Goal: Information Seeking & Learning: Learn about a topic

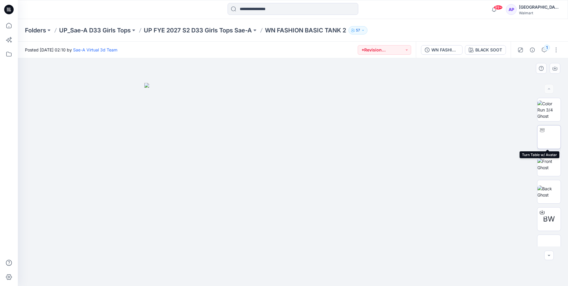
click at [549, 137] on img at bounding box center [549, 137] width 0 height 0
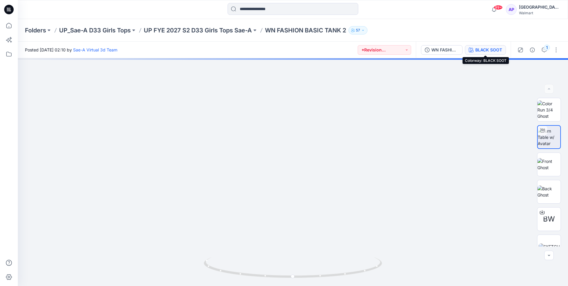
click at [491, 48] on div "BLACK SOOT" at bounding box center [488, 50] width 27 height 7
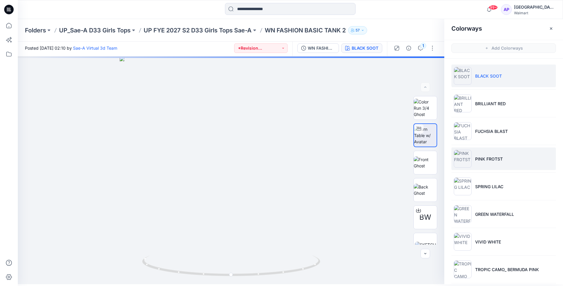
click at [487, 156] on p "PINK FROTST" at bounding box center [490, 159] width 28 height 6
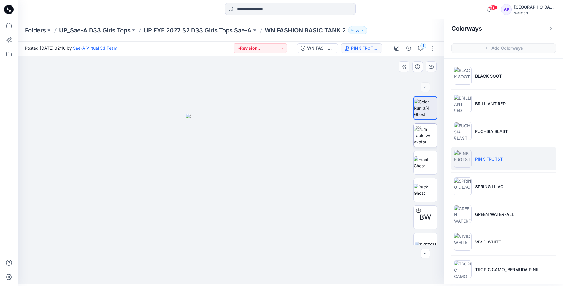
click at [428, 133] on img at bounding box center [425, 135] width 23 height 19
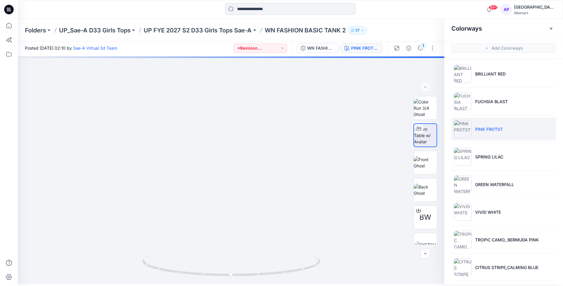
scroll to position [88, 0]
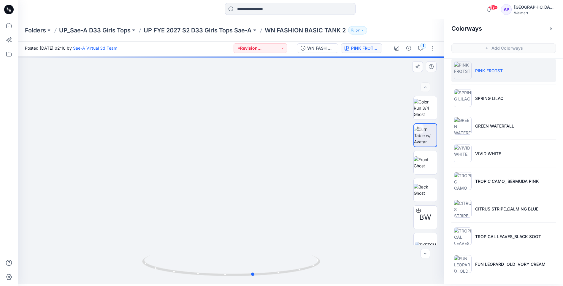
drag, startPoint x: 343, startPoint y: 200, endPoint x: 235, endPoint y: 191, distance: 108.6
click at [187, 210] on div at bounding box center [231, 170] width 427 height 228
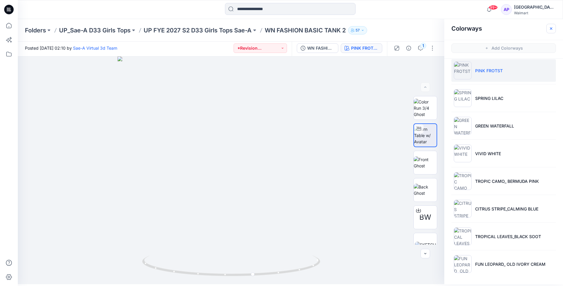
click at [549, 27] on button "button" at bounding box center [552, 29] width 10 height 10
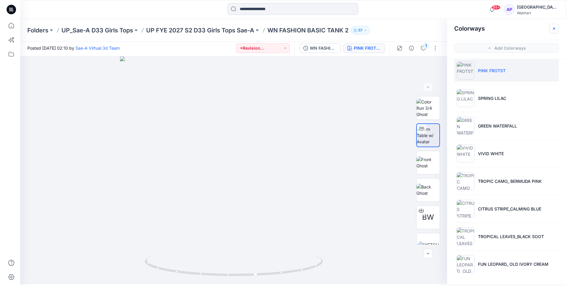
scroll to position [0, 0]
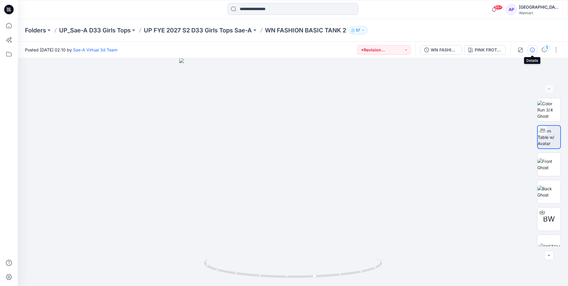
click at [533, 50] on icon "button" at bounding box center [532, 50] width 5 height 5
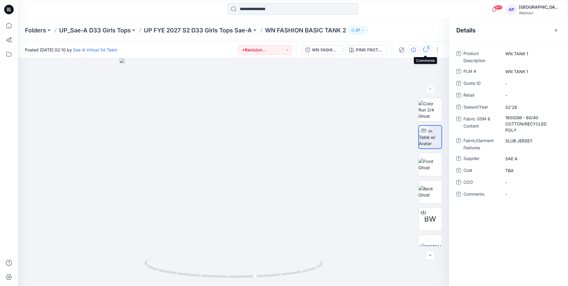
click at [426, 50] on div "1" at bounding box center [428, 48] width 6 height 6
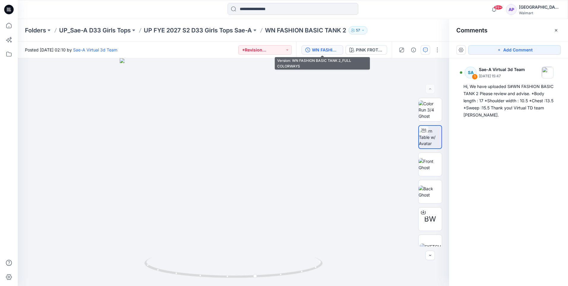
click at [335, 48] on div "WN FASHION BASIC TANK 2_FULL COLORWAYS" at bounding box center [325, 50] width 27 height 7
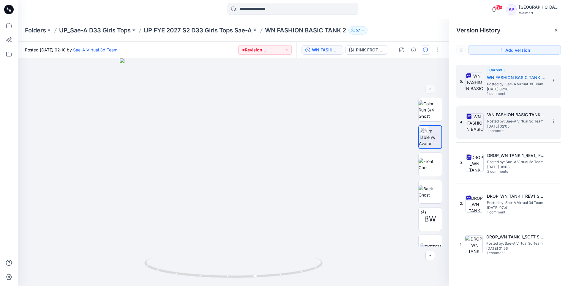
click at [514, 123] on span "Posted by: Sae-A Virtual 3d Team" at bounding box center [516, 121] width 59 height 6
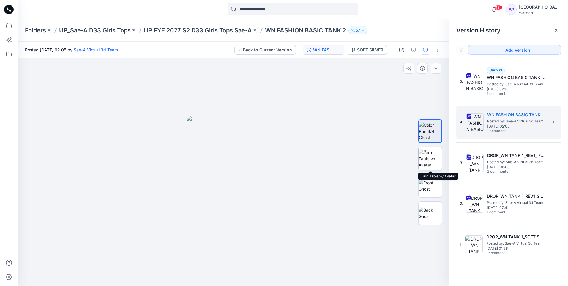
click at [432, 159] on img at bounding box center [429, 158] width 23 height 19
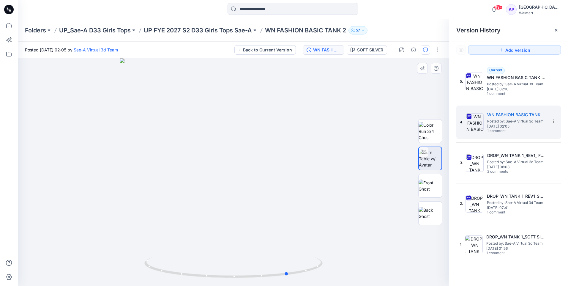
drag, startPoint x: 241, startPoint y: 244, endPoint x: 296, endPoint y: 244, distance: 54.9
click at [296, 244] on div at bounding box center [233, 172] width 431 height 228
drag, startPoint x: 227, startPoint y: 221, endPoint x: 277, endPoint y: 220, distance: 49.9
click at [277, 220] on div at bounding box center [233, 172] width 431 height 228
click at [122, 190] on div at bounding box center [233, 172] width 431 height 228
